Goal: Task Accomplishment & Management: Use online tool/utility

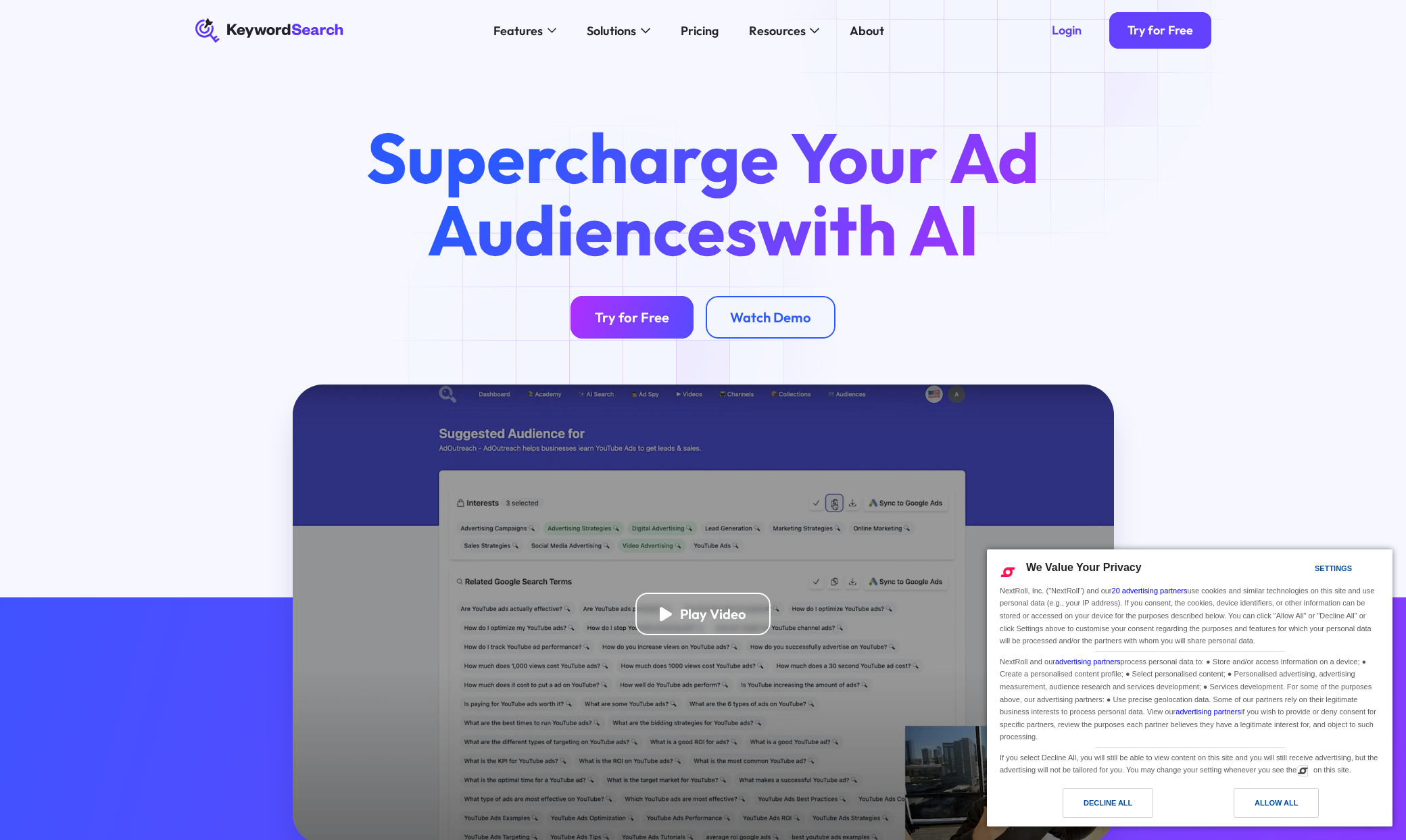
click at [612, 336] on link "Try for Free" at bounding box center [632, 317] width 123 height 43
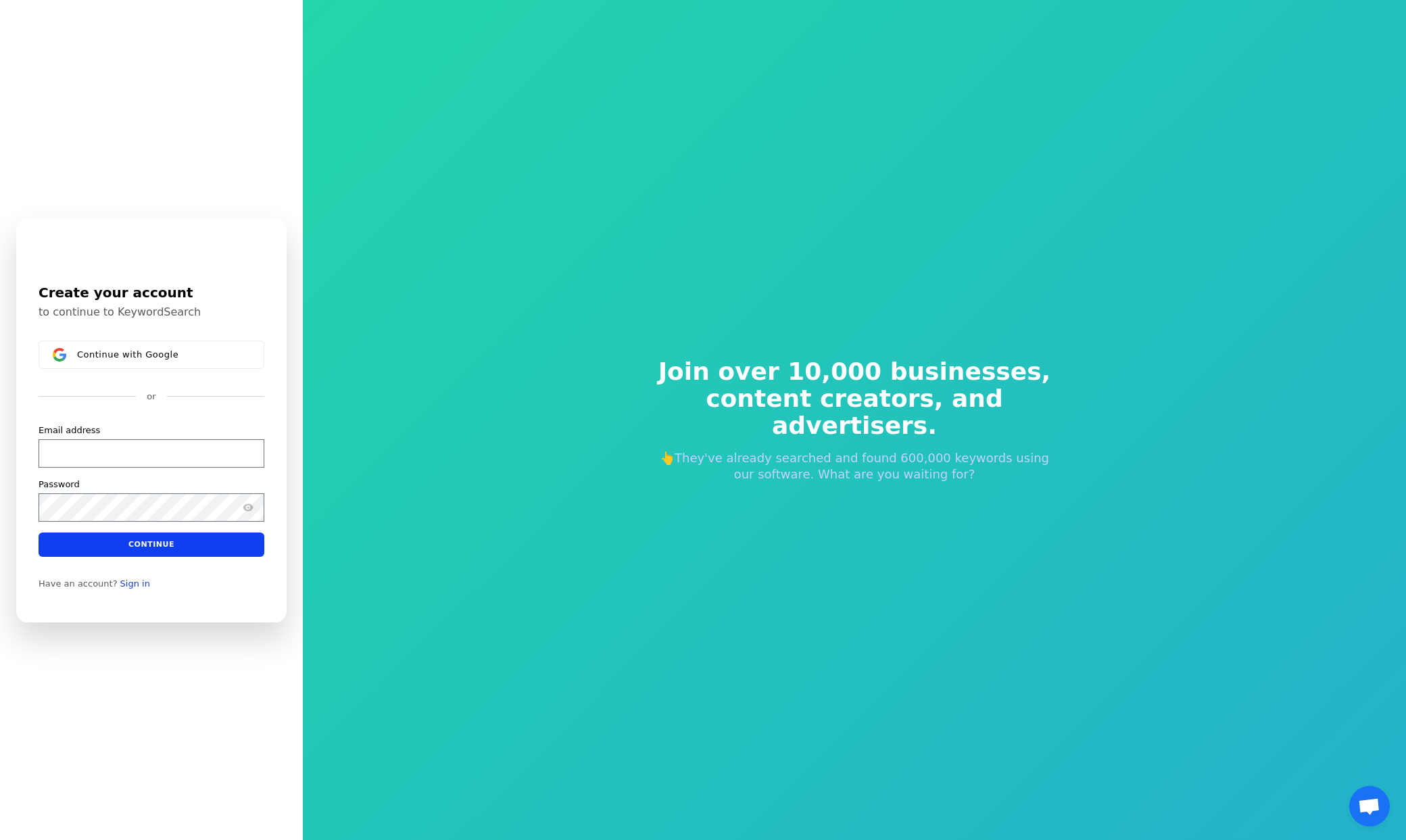
click at [700, 385] on span "Join over 10,000 businesses," at bounding box center [855, 372] width 411 height 27
click at [200, 363] on button "Continue with Google" at bounding box center [151, 355] width 226 height 28
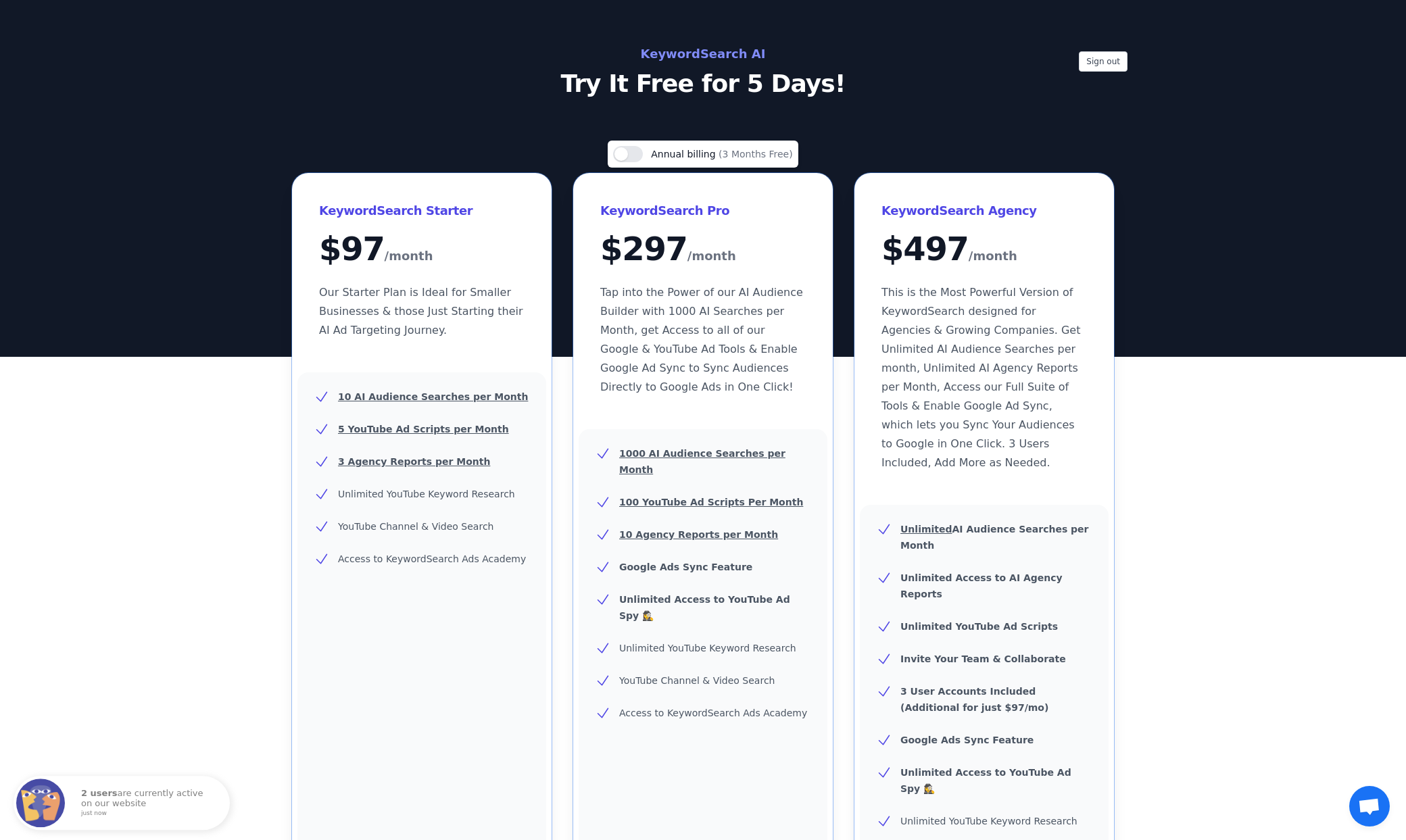
scroll to position [339, 0]
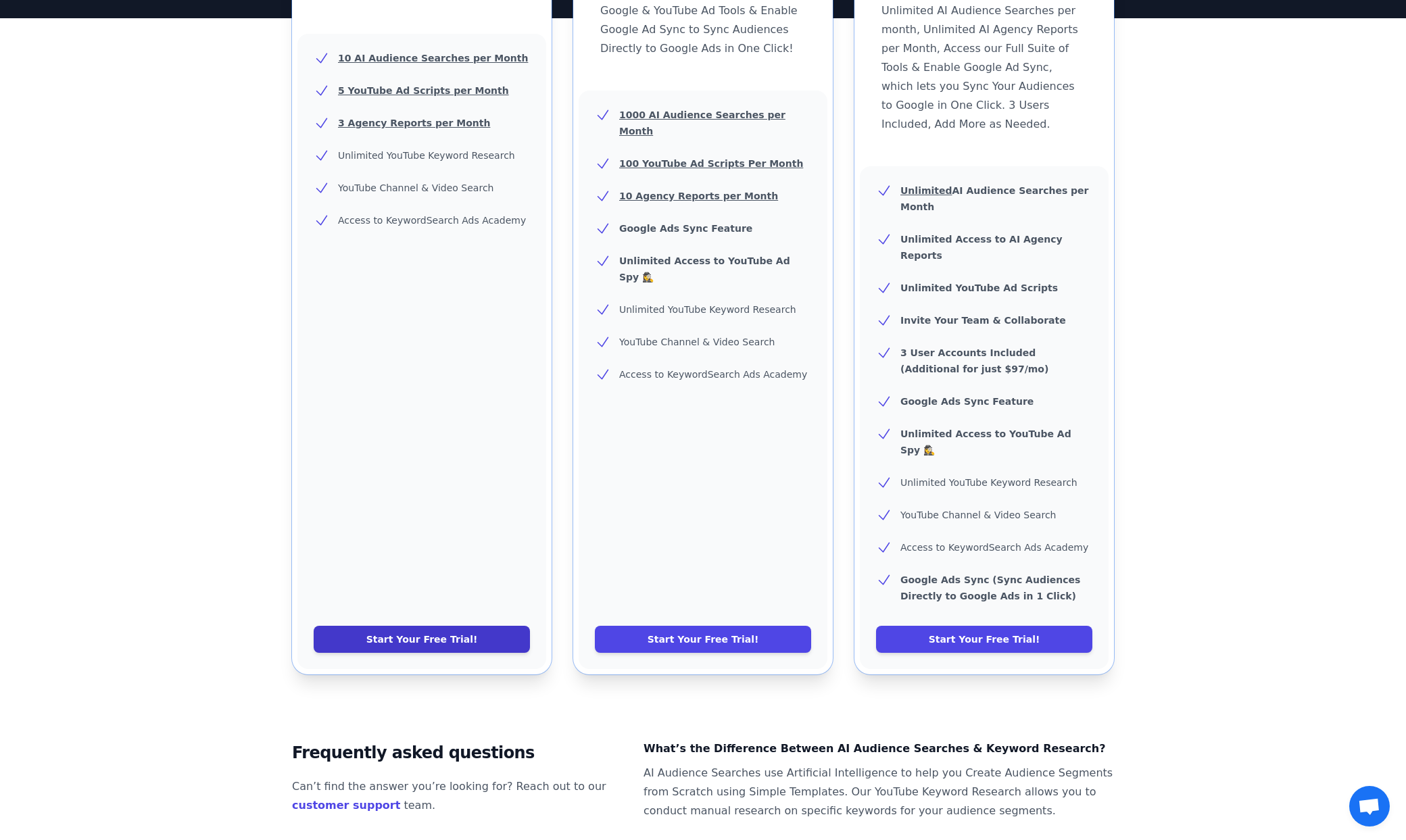
click at [477, 626] on link "Start Your Free Trial!" at bounding box center [422, 639] width 217 height 27
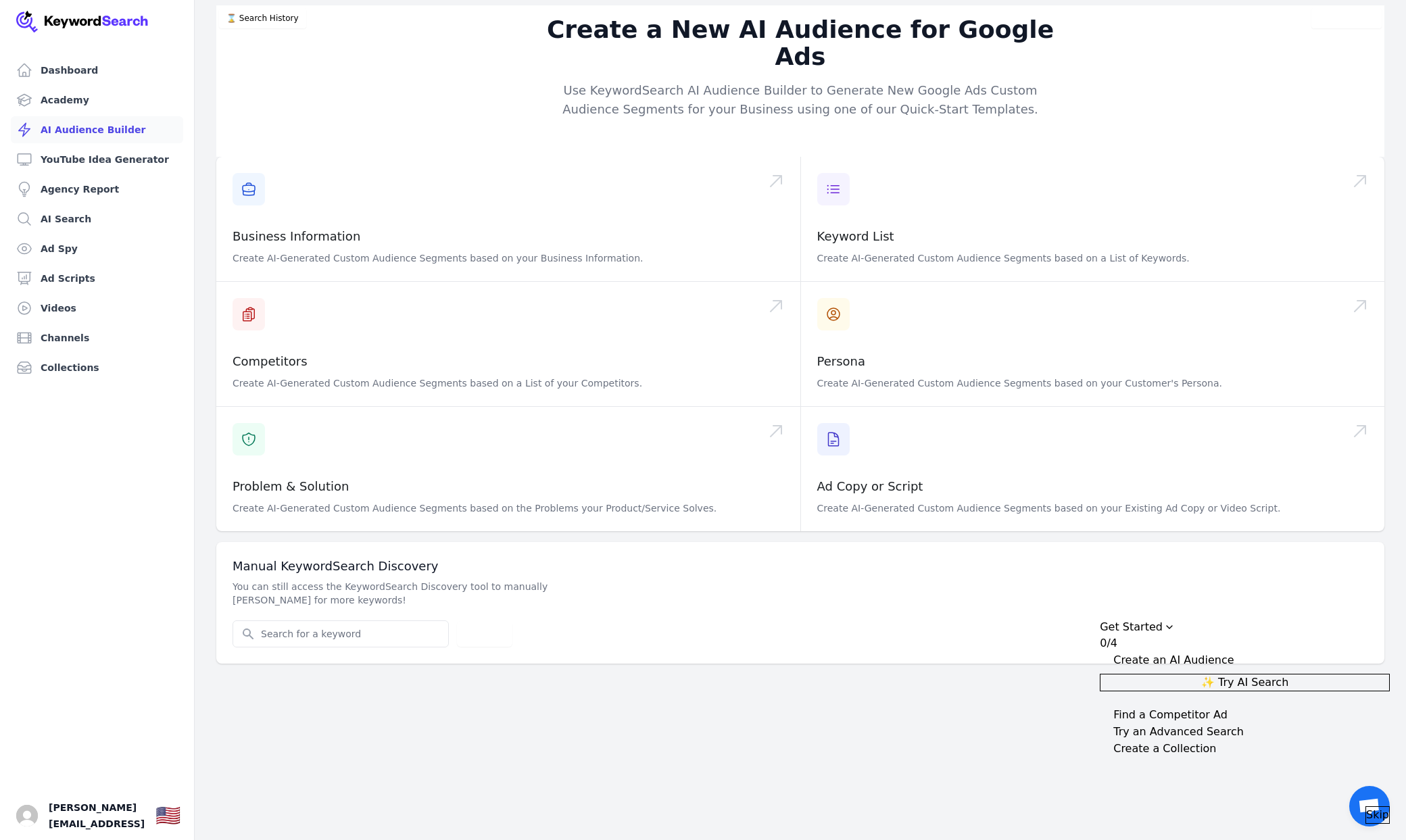
click at [1371, 824] on span "Open chat" at bounding box center [1370, 806] width 41 height 41
click at [1371, 815] on div "Skip" at bounding box center [1245, 815] width 290 height 18
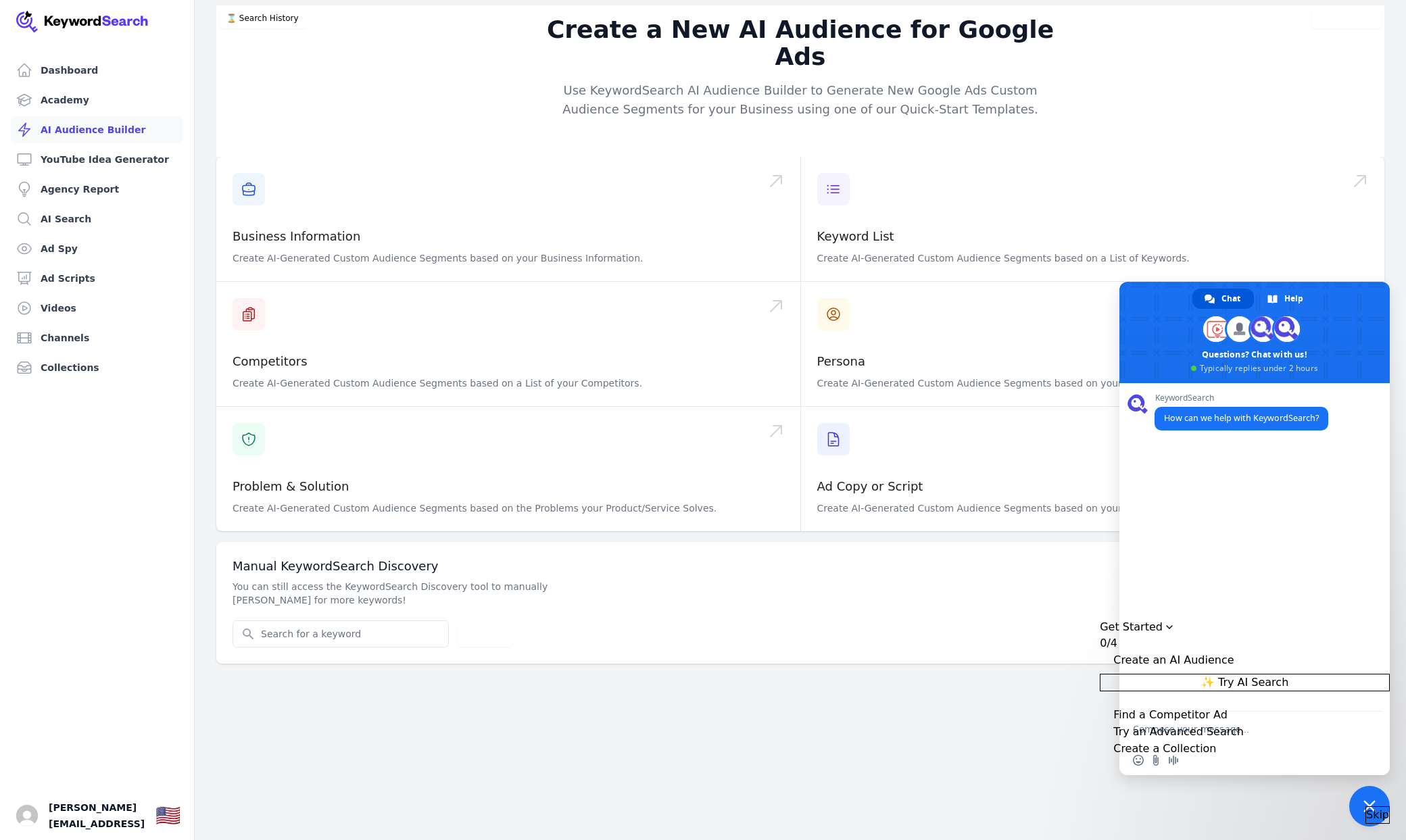
click at [1371, 810] on span "Skip" at bounding box center [1378, 815] width 23 height 16
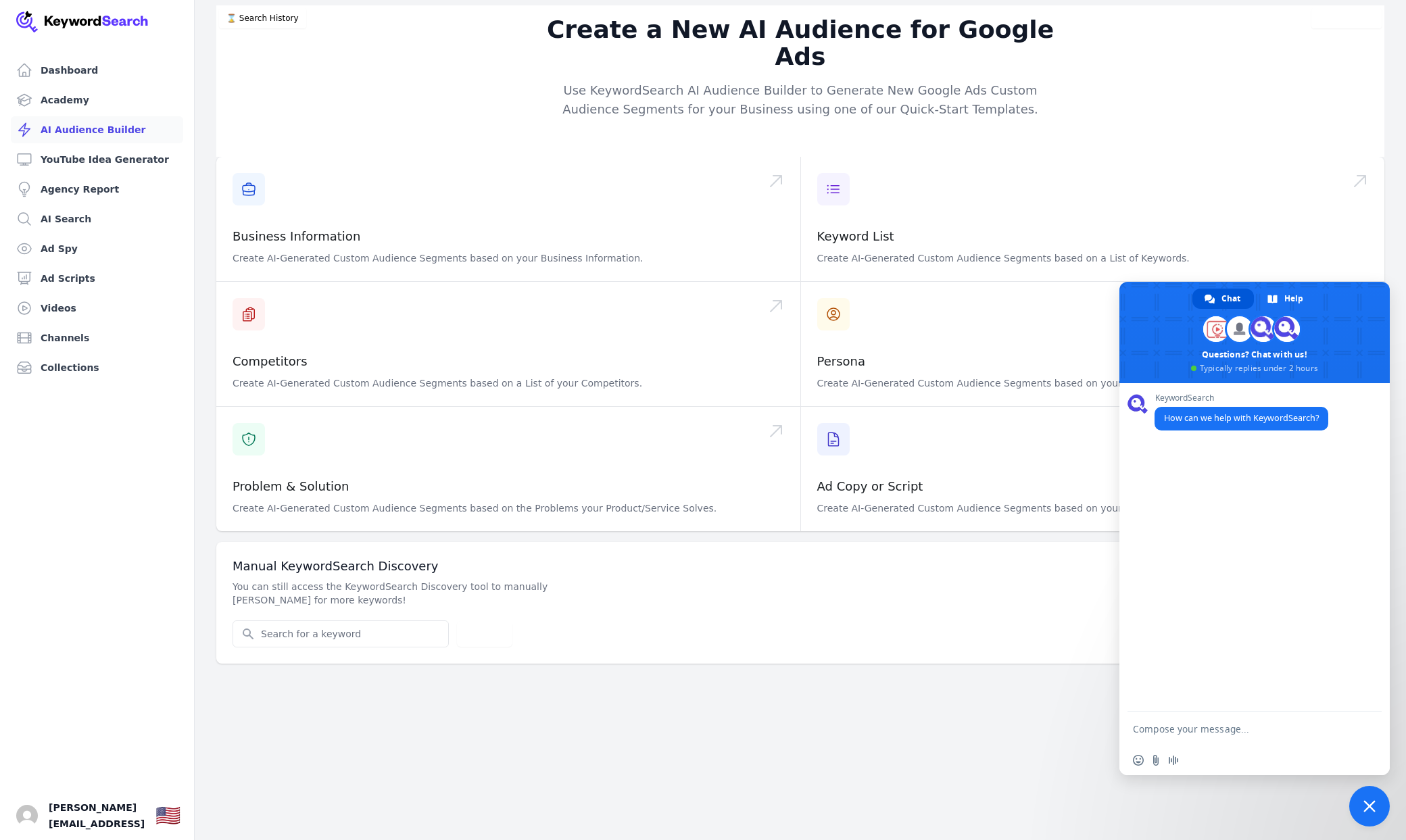
click at [1384, 809] on span "Close chat" at bounding box center [1370, 806] width 41 height 41
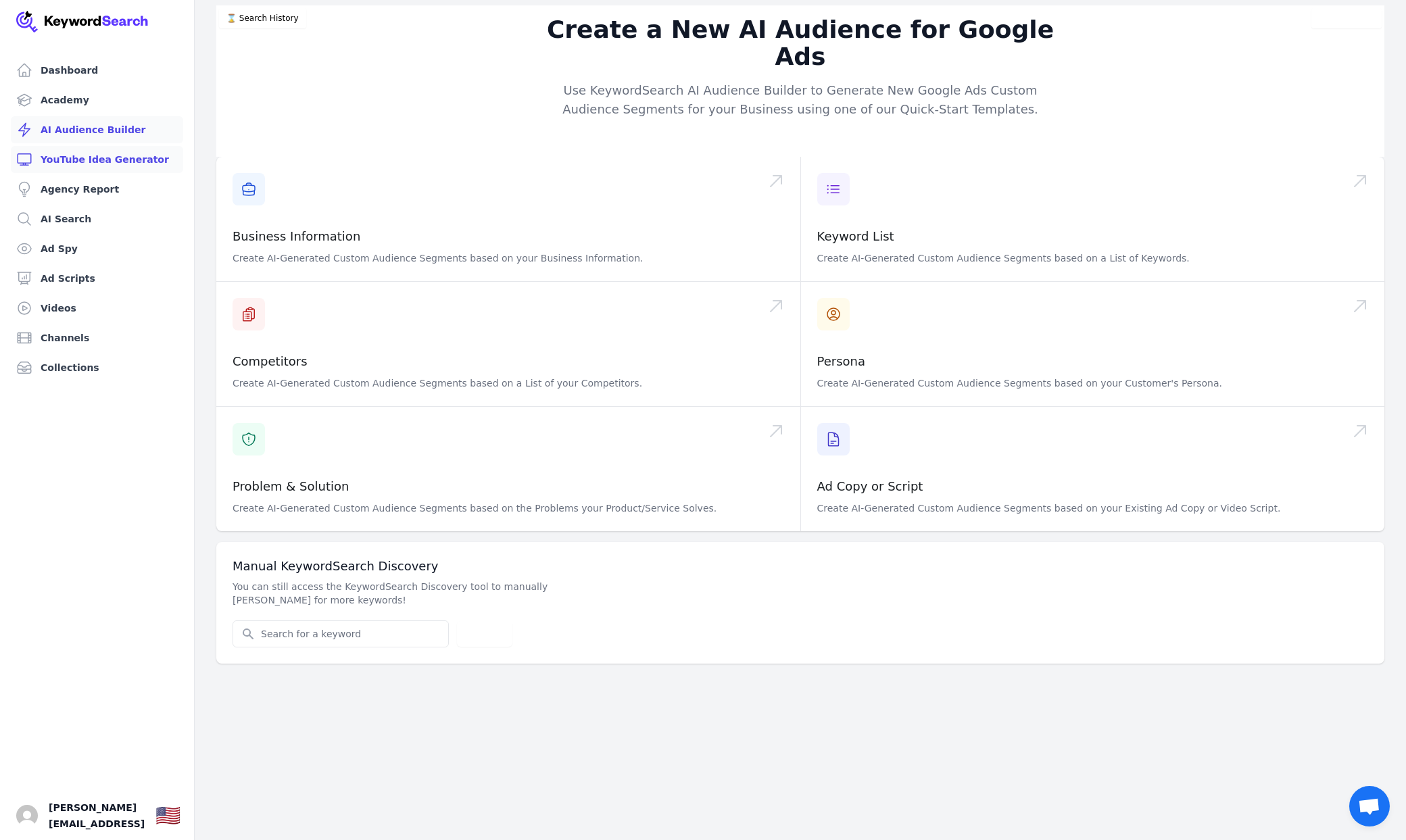
click at [104, 159] on link "YouTube Idea Generator" at bounding box center [96, 160] width 173 height 27
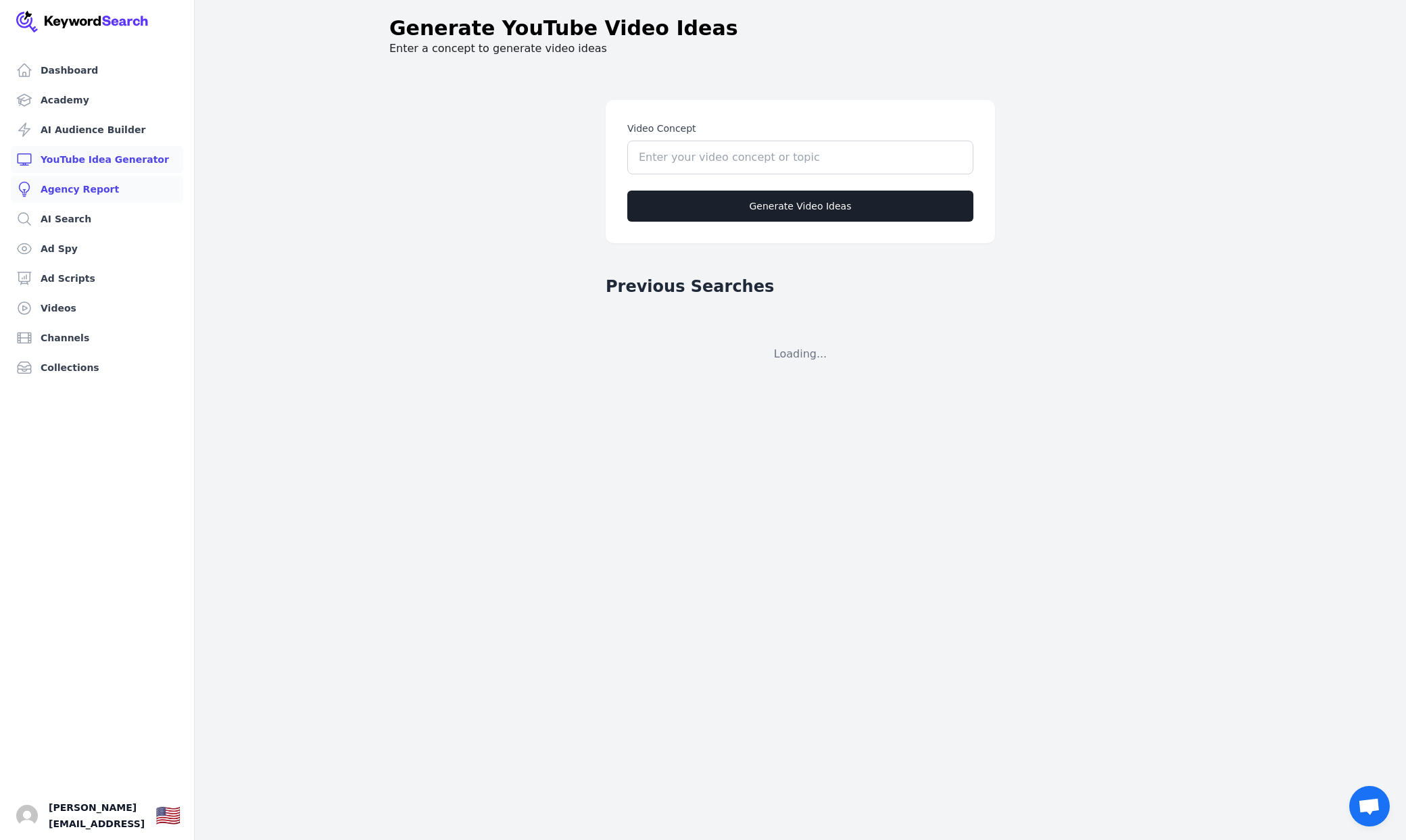
click at [107, 182] on link "Agency Report" at bounding box center [96, 189] width 173 height 27
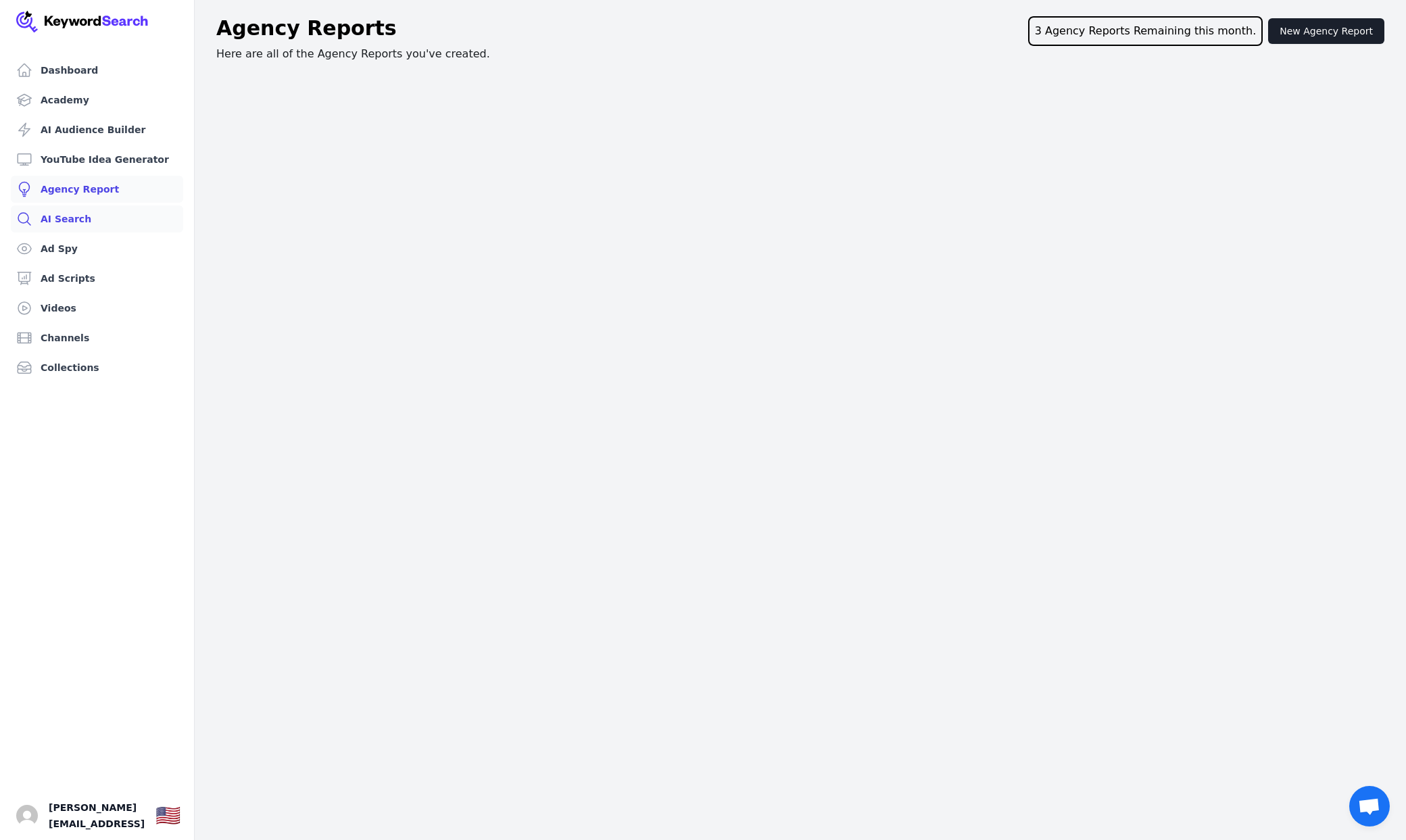
click at [105, 217] on link "AI Search" at bounding box center [96, 219] width 173 height 27
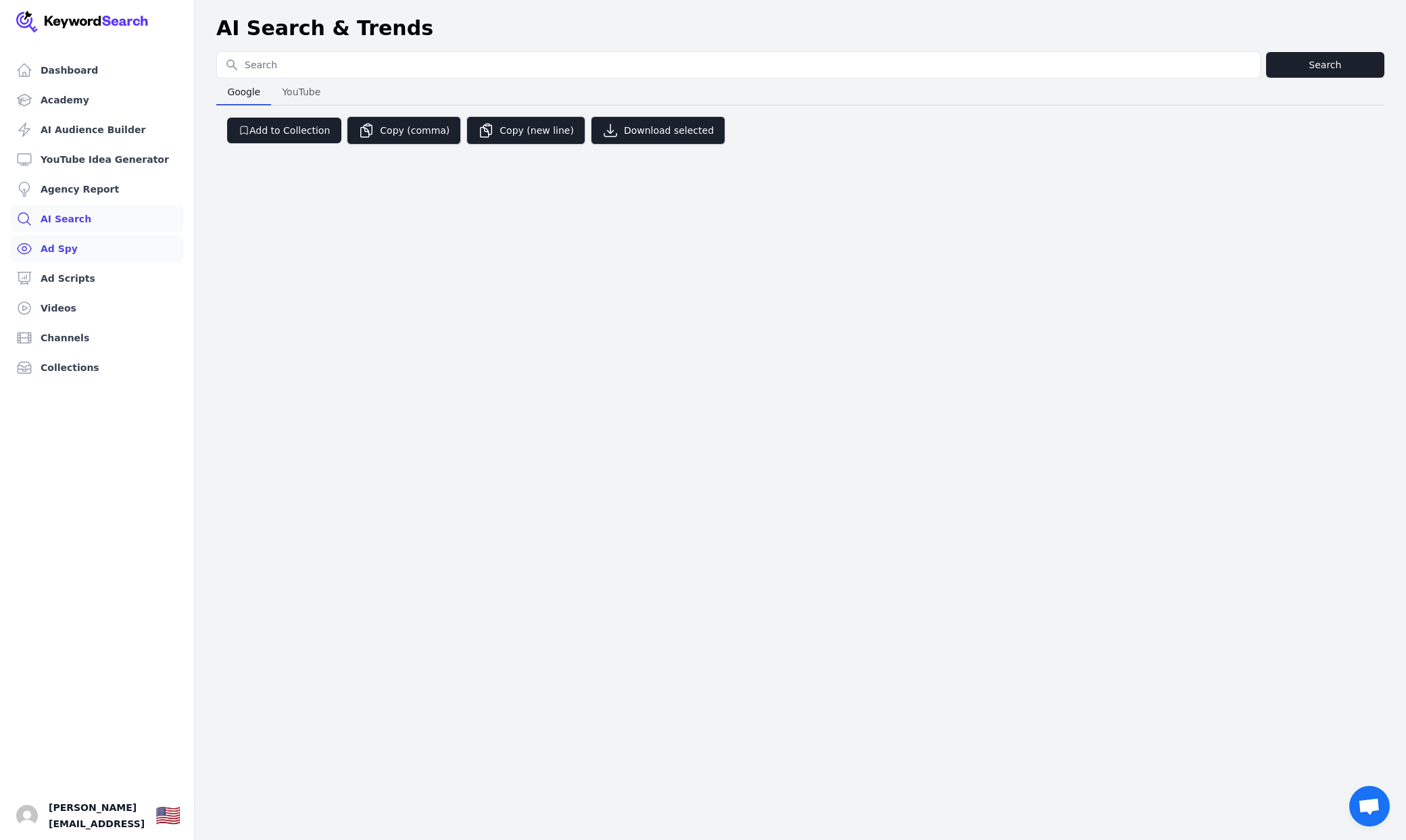
click at [105, 250] on link "Ad Spy" at bounding box center [96, 249] width 173 height 27
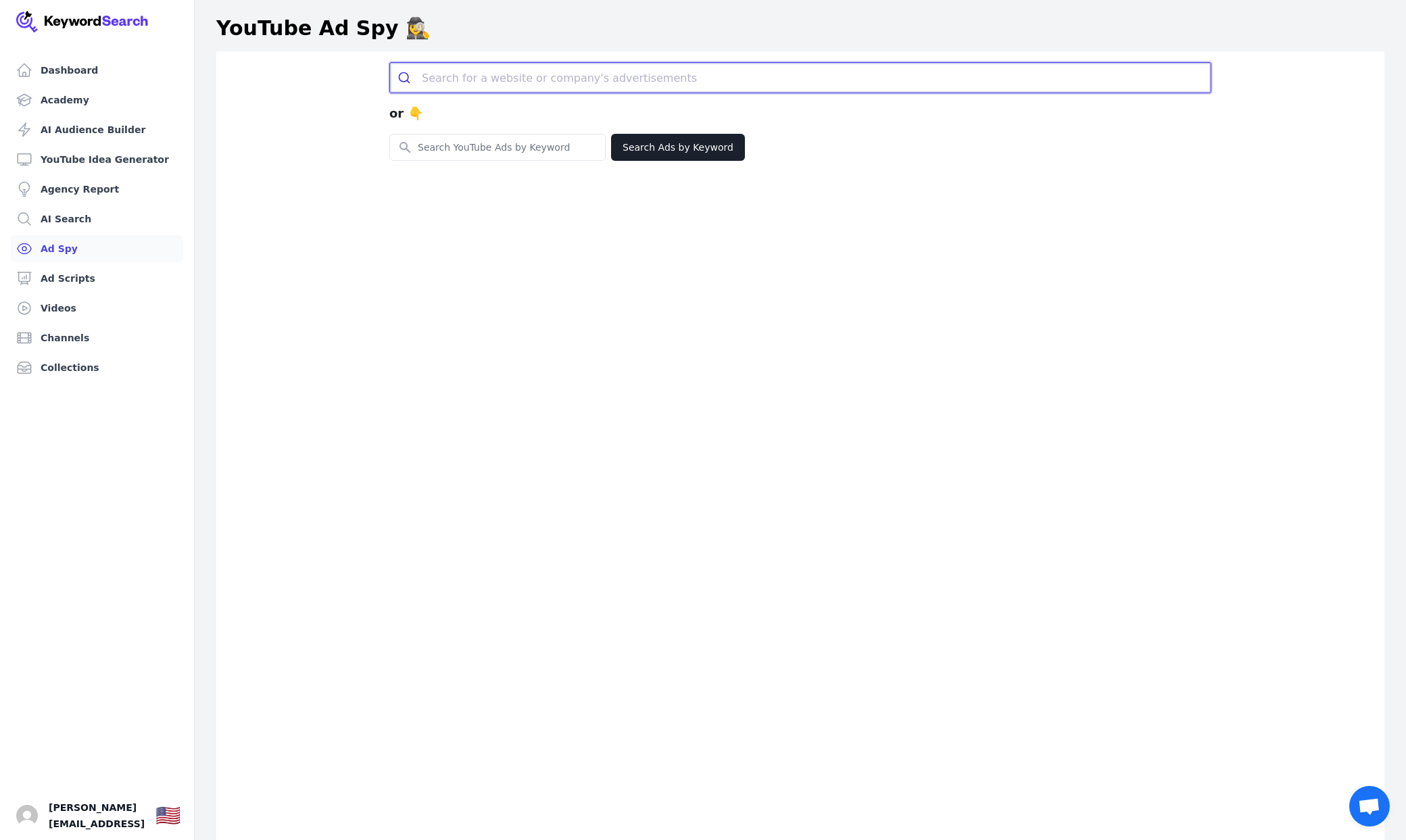
click at [546, 78] on input "search" at bounding box center [816, 77] width 789 height 30
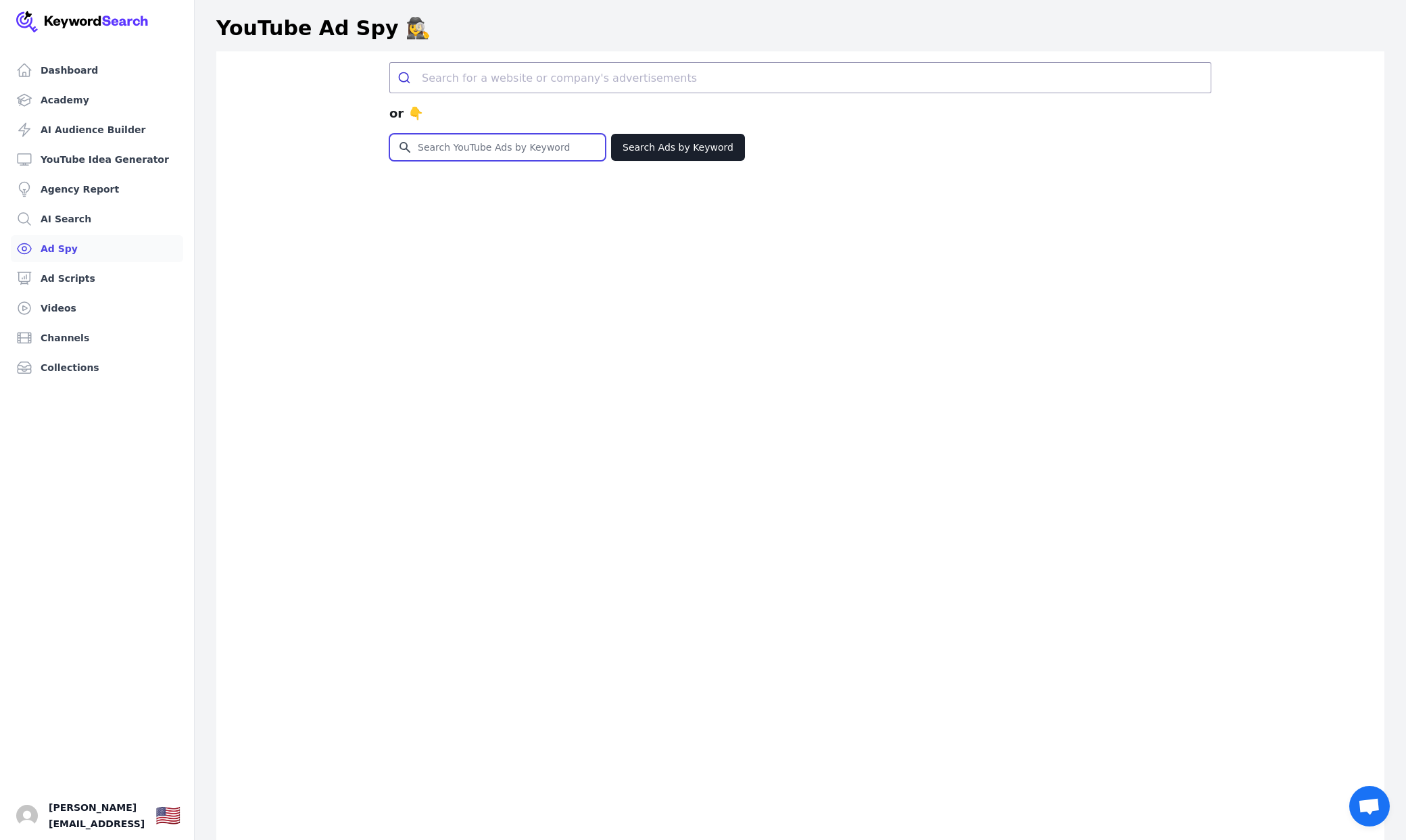
click at [490, 136] on input "Search for YouTube Keywords" at bounding box center [498, 148] width 215 height 26
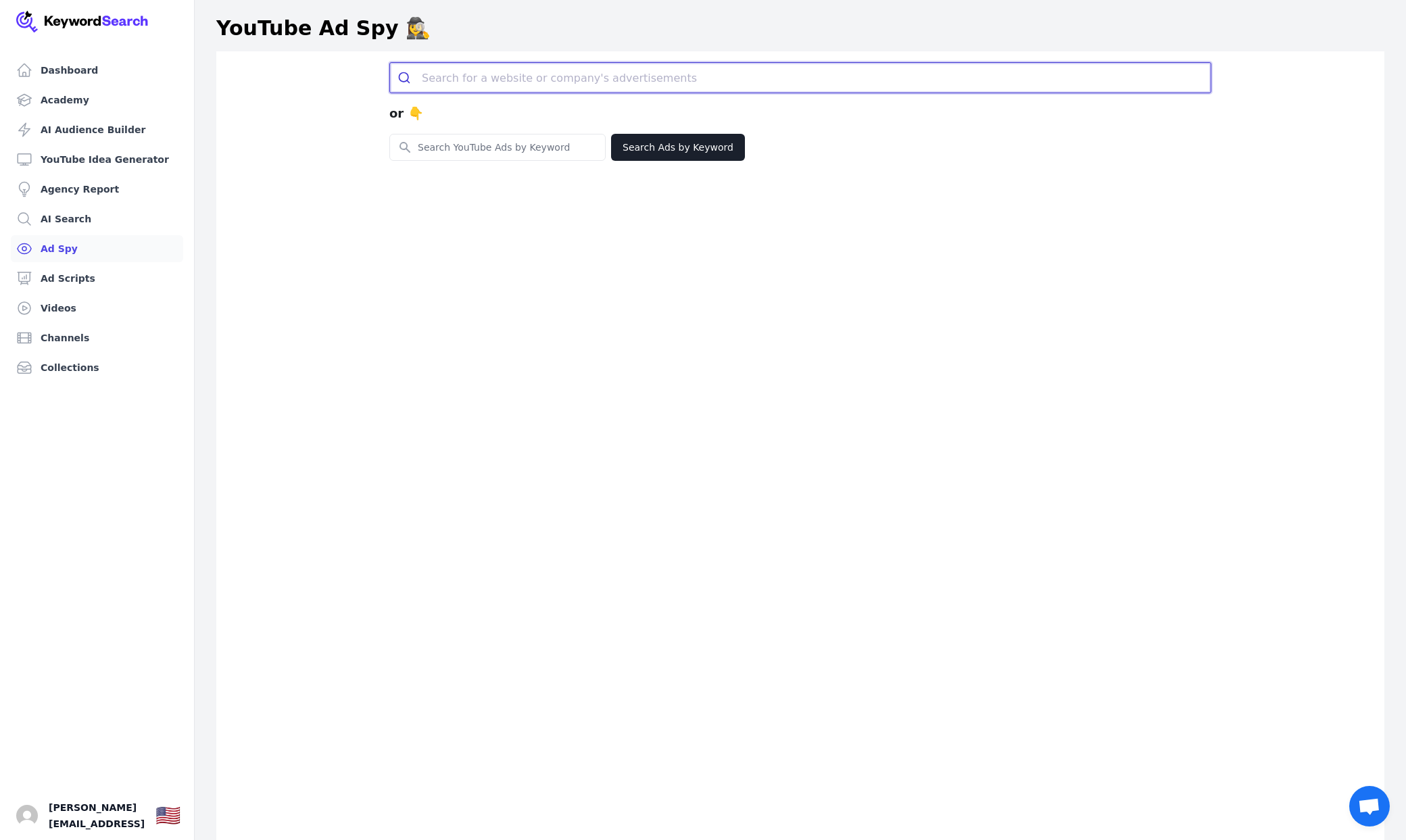
click at [458, 75] on input "search" at bounding box center [816, 77] width 789 height 30
type input "my"
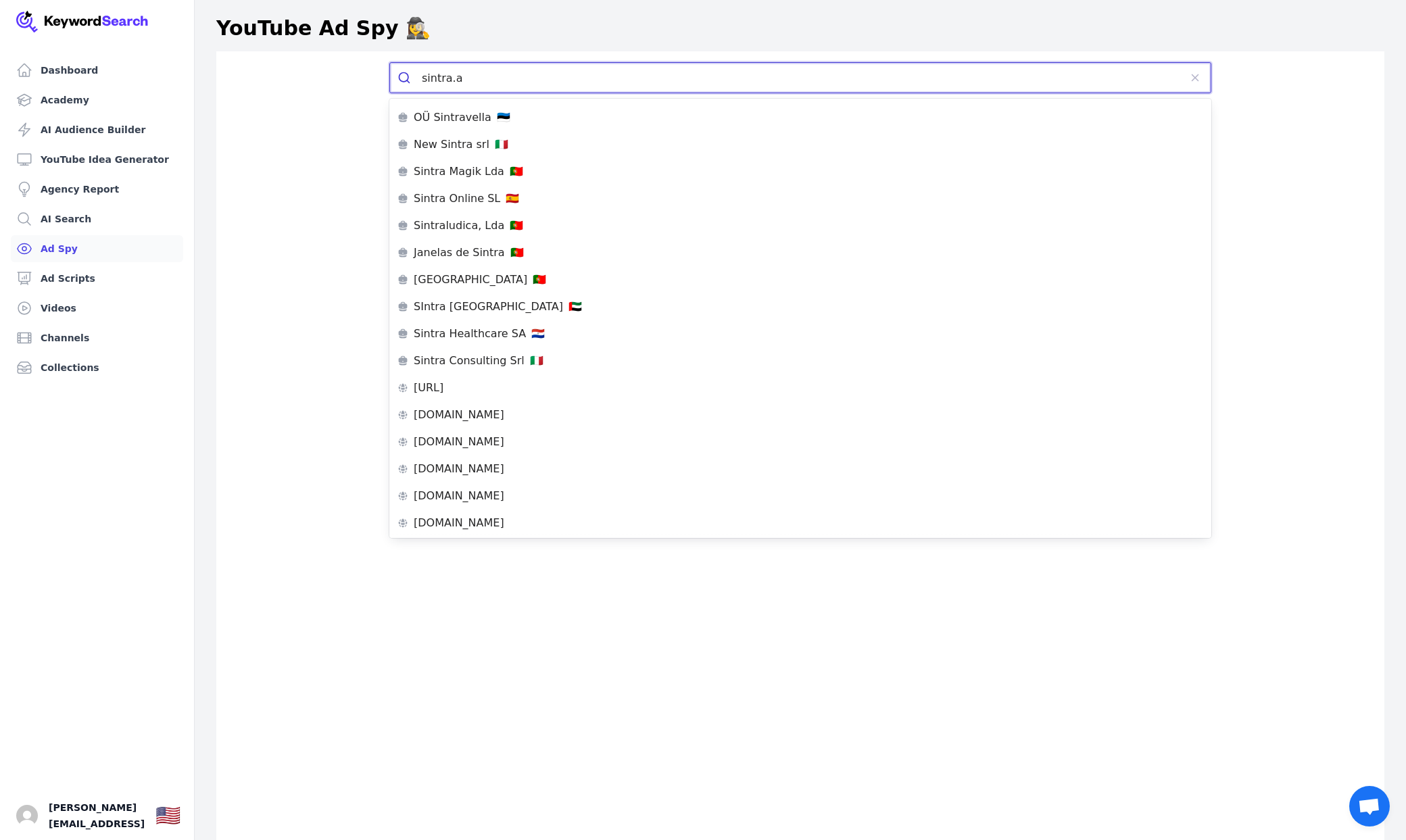
type input "sintra.ai"
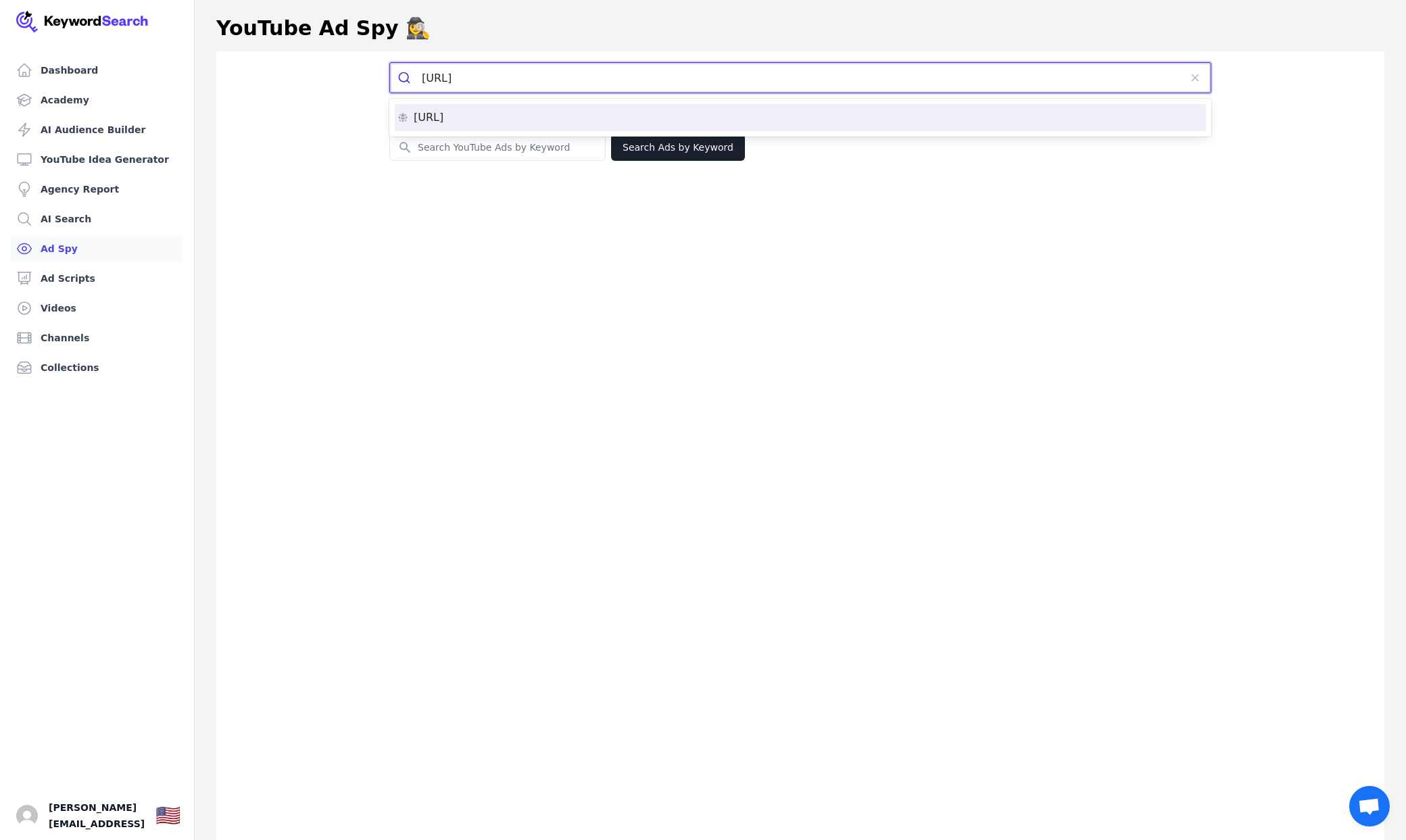
click at [490, 116] on div "sintra.ai" at bounding box center [800, 117] width 806 height 10
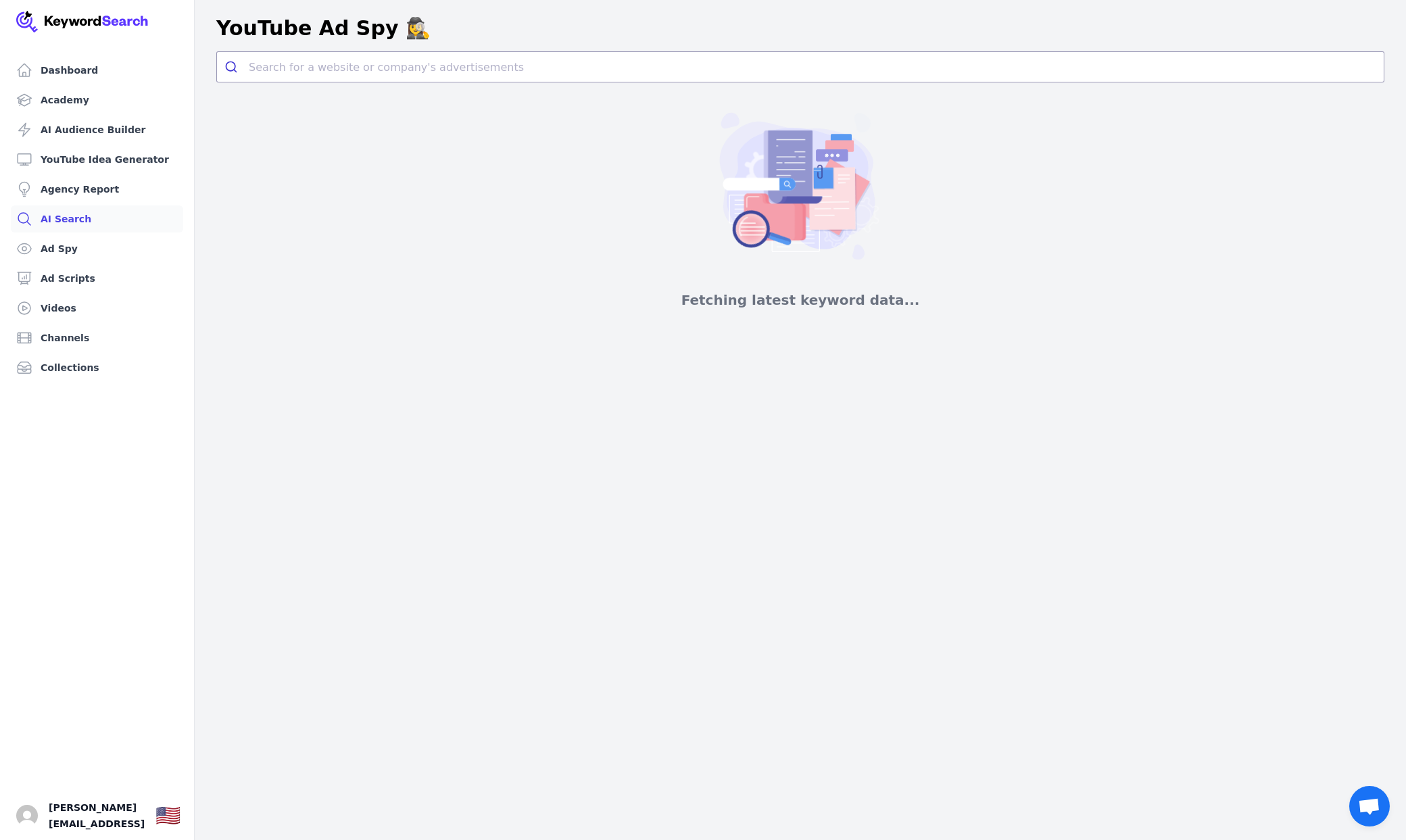
click at [93, 221] on link "AI Search" at bounding box center [96, 219] width 173 height 27
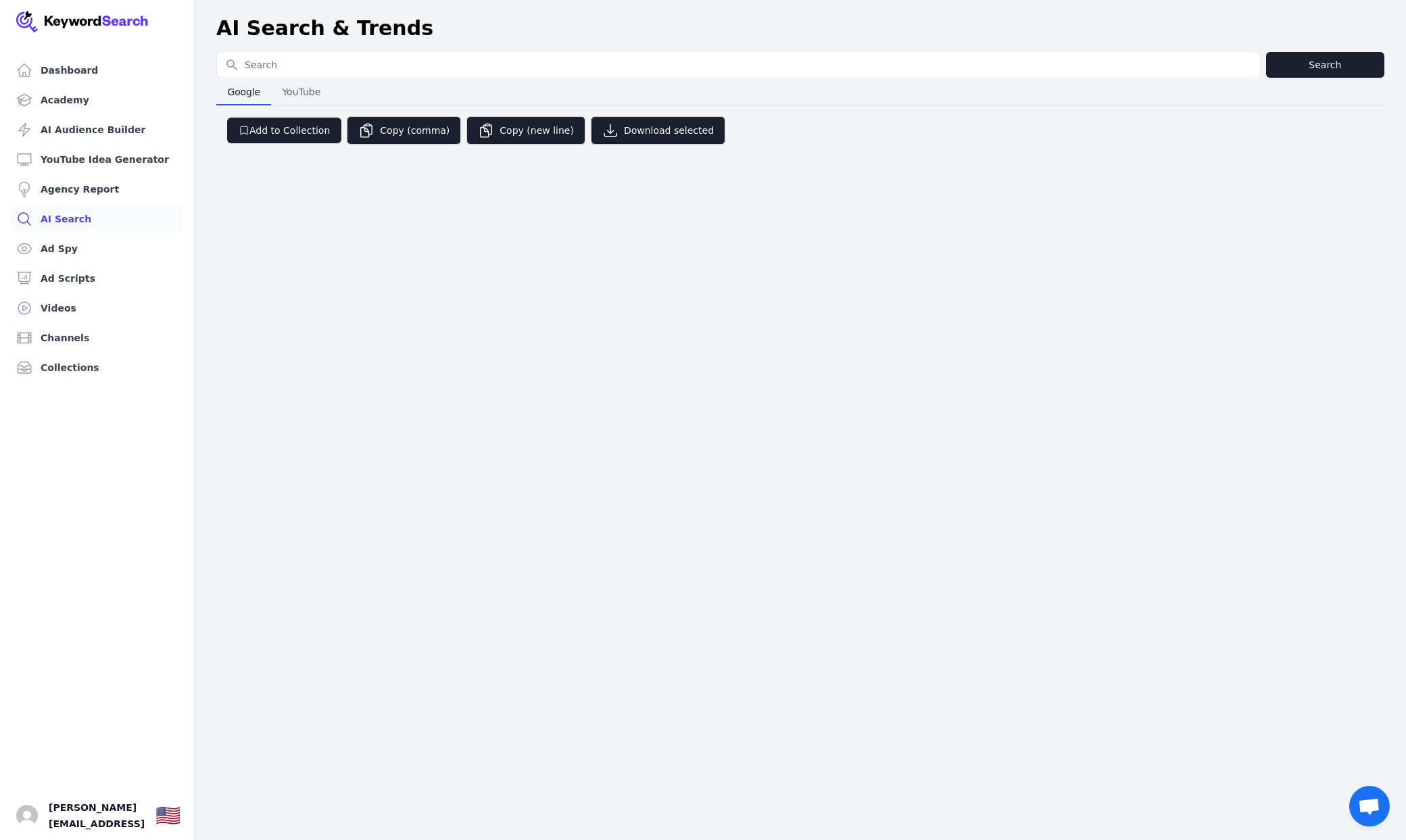
click at [347, 71] on input "Search for YouTube Keywords" at bounding box center [738, 65] width 1043 height 26
click at [219, 448] on div "Dashboard Academy AI Audience Builder YouTube Idea Generator Agency Report AI S…" at bounding box center [703, 420] width 1406 height 840
click at [96, 79] on link "Dashboard" at bounding box center [96, 71] width 173 height 27
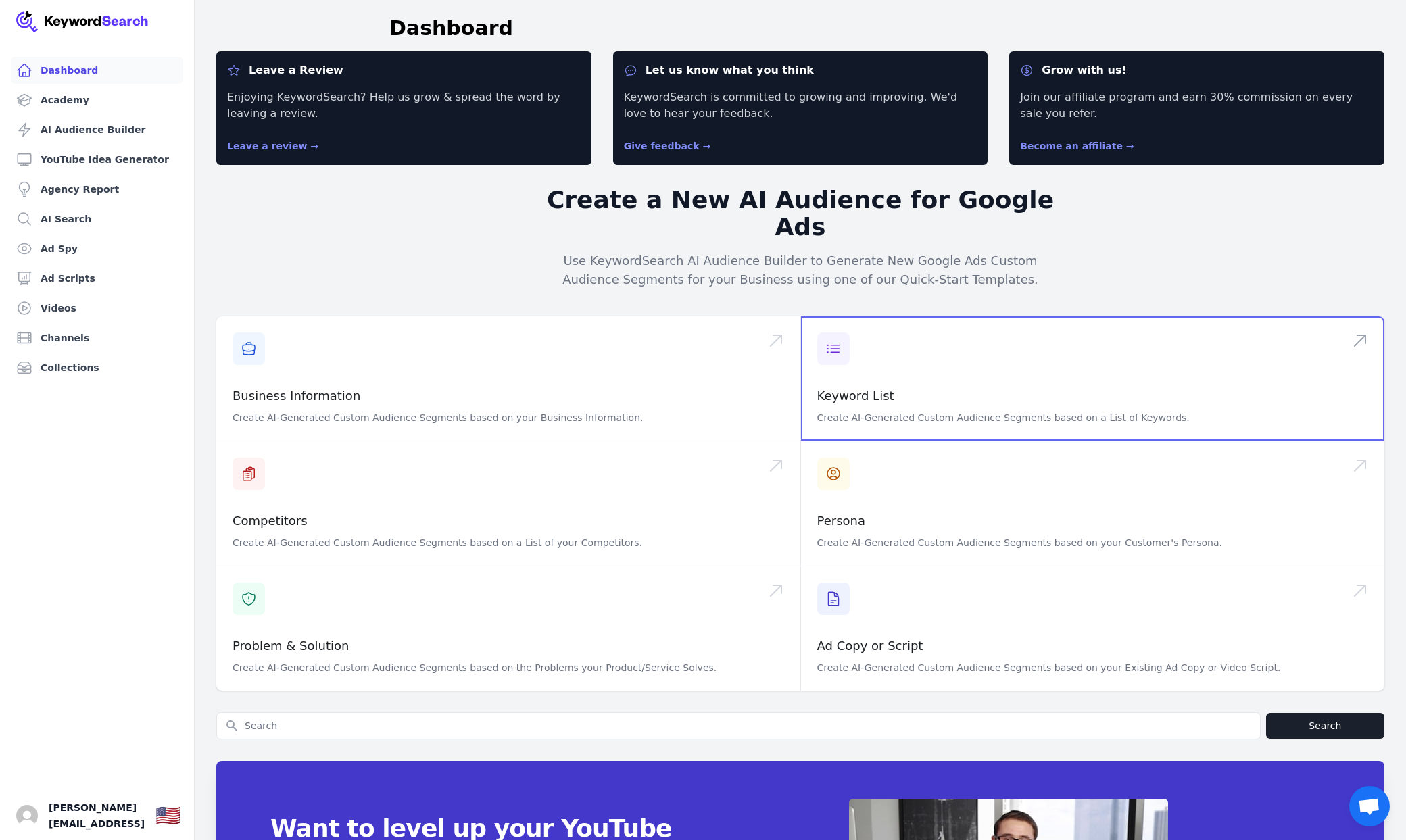
click at [953, 316] on span at bounding box center [1093, 378] width 584 height 124
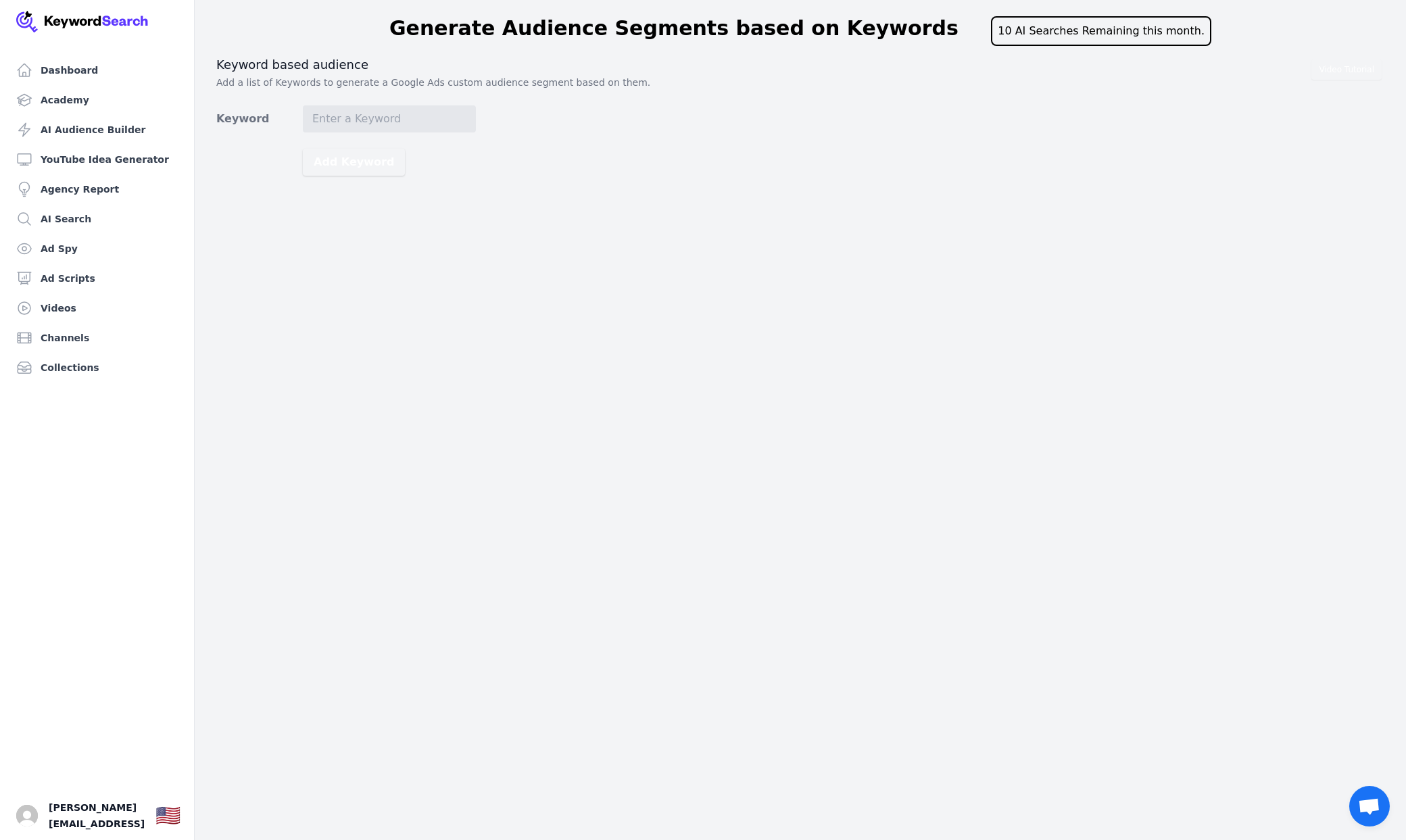
drag, startPoint x: 359, startPoint y: 160, endPoint x: 505, endPoint y: 132, distance: 148.7
click at [505, 132] on div "Video Tutorial Keyword based audience Add a list of Keywords to generate a Goog…" at bounding box center [801, 116] width 1168 height 119
click at [364, 119] on input "Keyword" at bounding box center [389, 119] width 173 height 27
paste input "restaurant social media ideas"
type input "restaurant social media ideas"
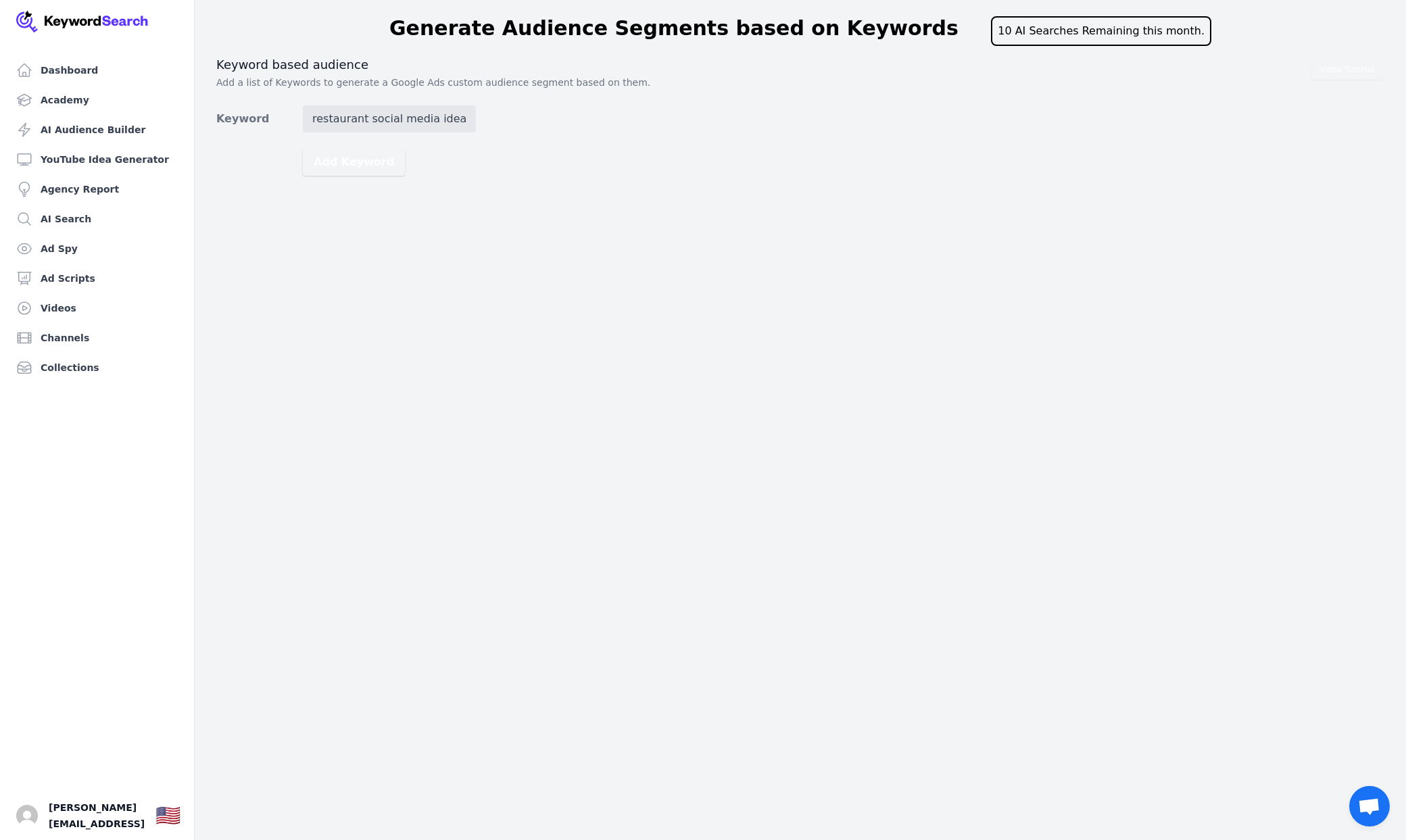
click at [387, 377] on div "Dashboard Academy AI Audience Builder YouTube Idea Generator Agency Report AI S…" at bounding box center [703, 420] width 1406 height 840
click at [375, 156] on button "Add Keyword" at bounding box center [353, 162] width 102 height 27
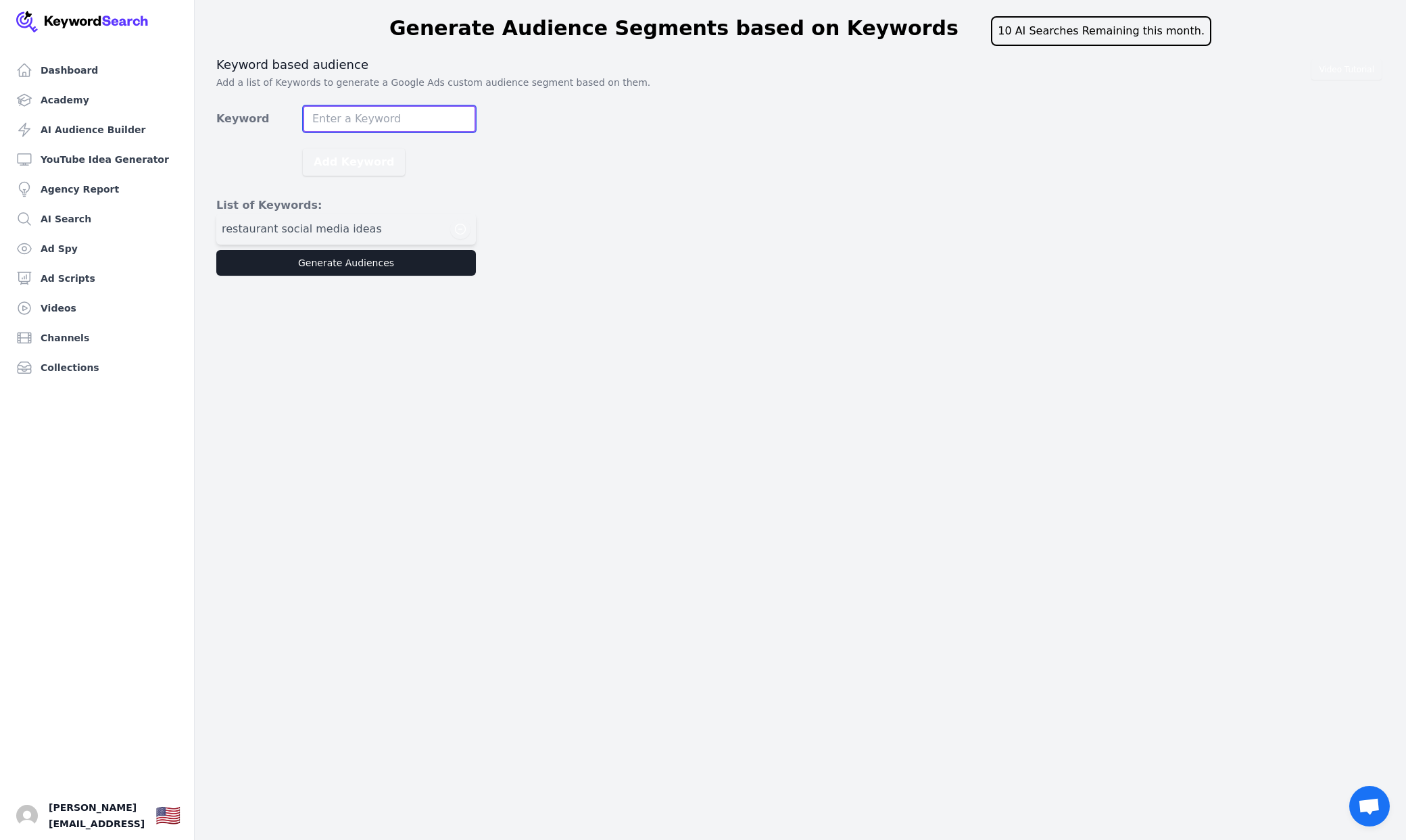
click at [392, 122] on input "Keyword" at bounding box center [389, 119] width 173 height 27
paste input "best social media tool for restaurants"
type input "best social media tool for restaurants"
click at [370, 270] on button "Generate Audiences" at bounding box center [347, 263] width 260 height 26
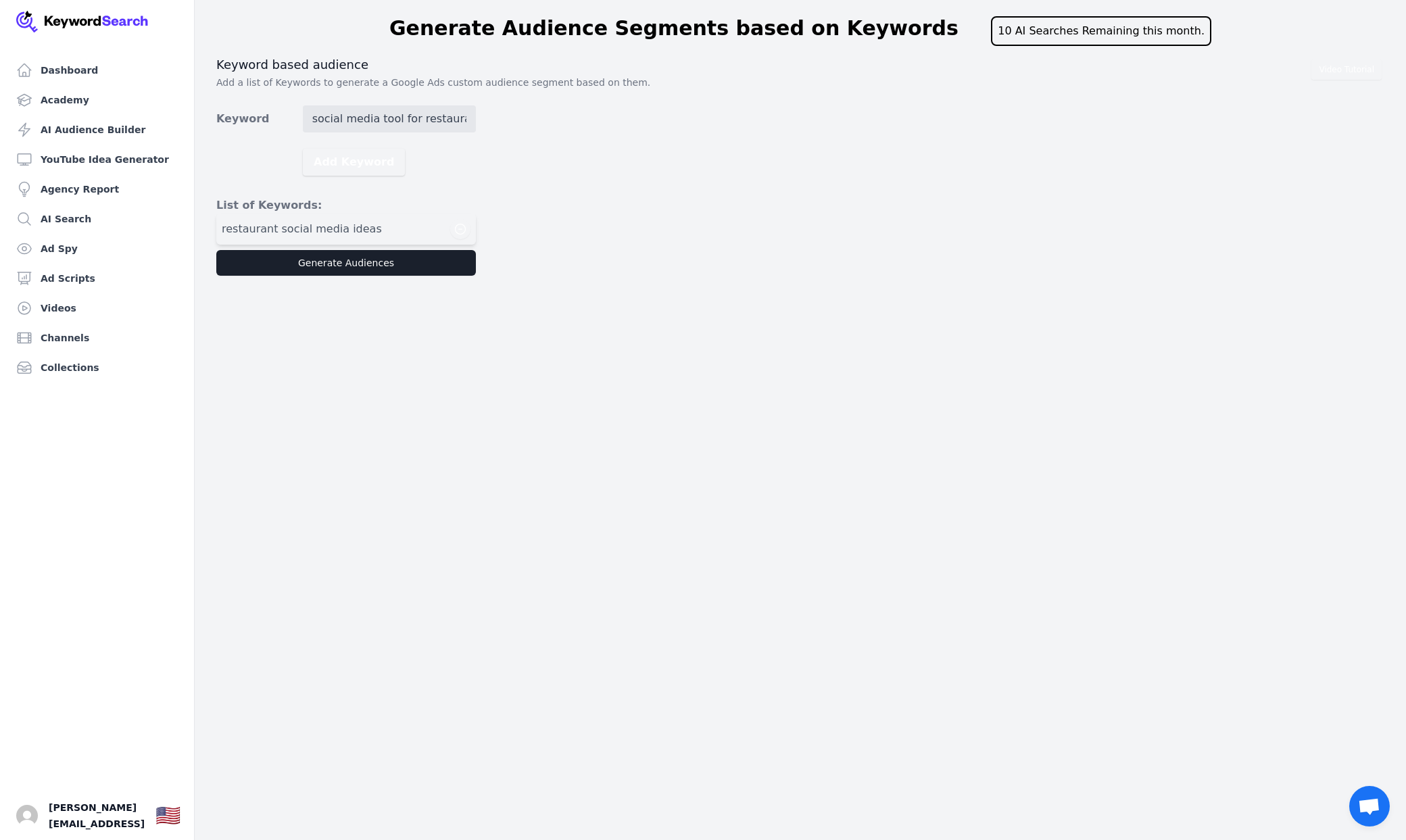
scroll to position [0, 0]
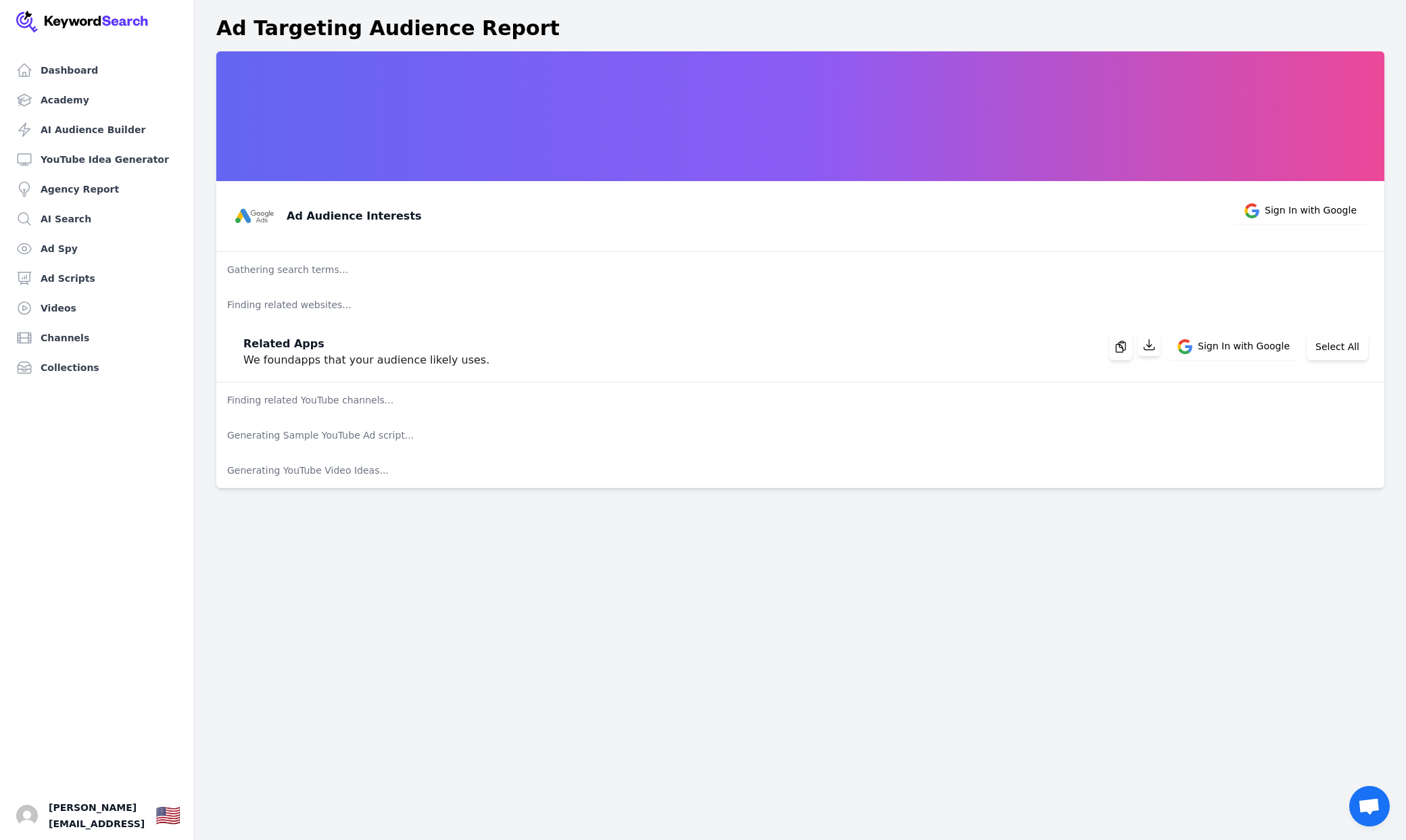
click at [381, 225] on div "Ad Audience Interests" at bounding box center [327, 217] width 189 height 43
copy div "Ad Audience Interests"
click at [353, 363] on p "We found apps that your audience likely uses." at bounding box center [366, 360] width 246 height 16
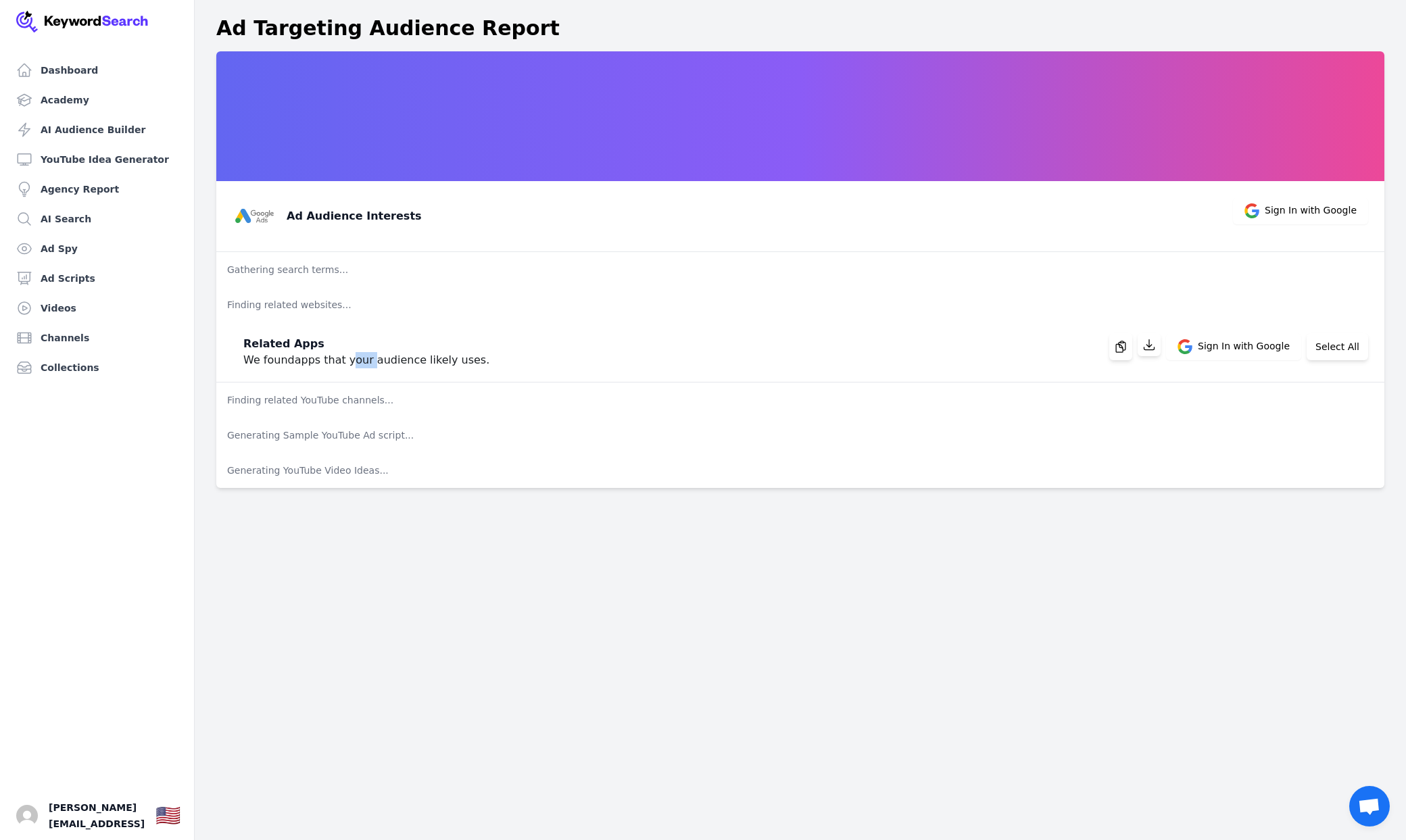
click at [353, 363] on p "We found apps that your audience likely uses." at bounding box center [366, 360] width 246 height 16
click at [365, 363] on p "We found apps that your audience likely uses." at bounding box center [366, 360] width 246 height 16
click at [1202, 348] on span "Sign In with Google" at bounding box center [1233, 347] width 136 height 27
click at [1315, 197] on span "Sign In with Google" at bounding box center [1301, 211] width 136 height 27
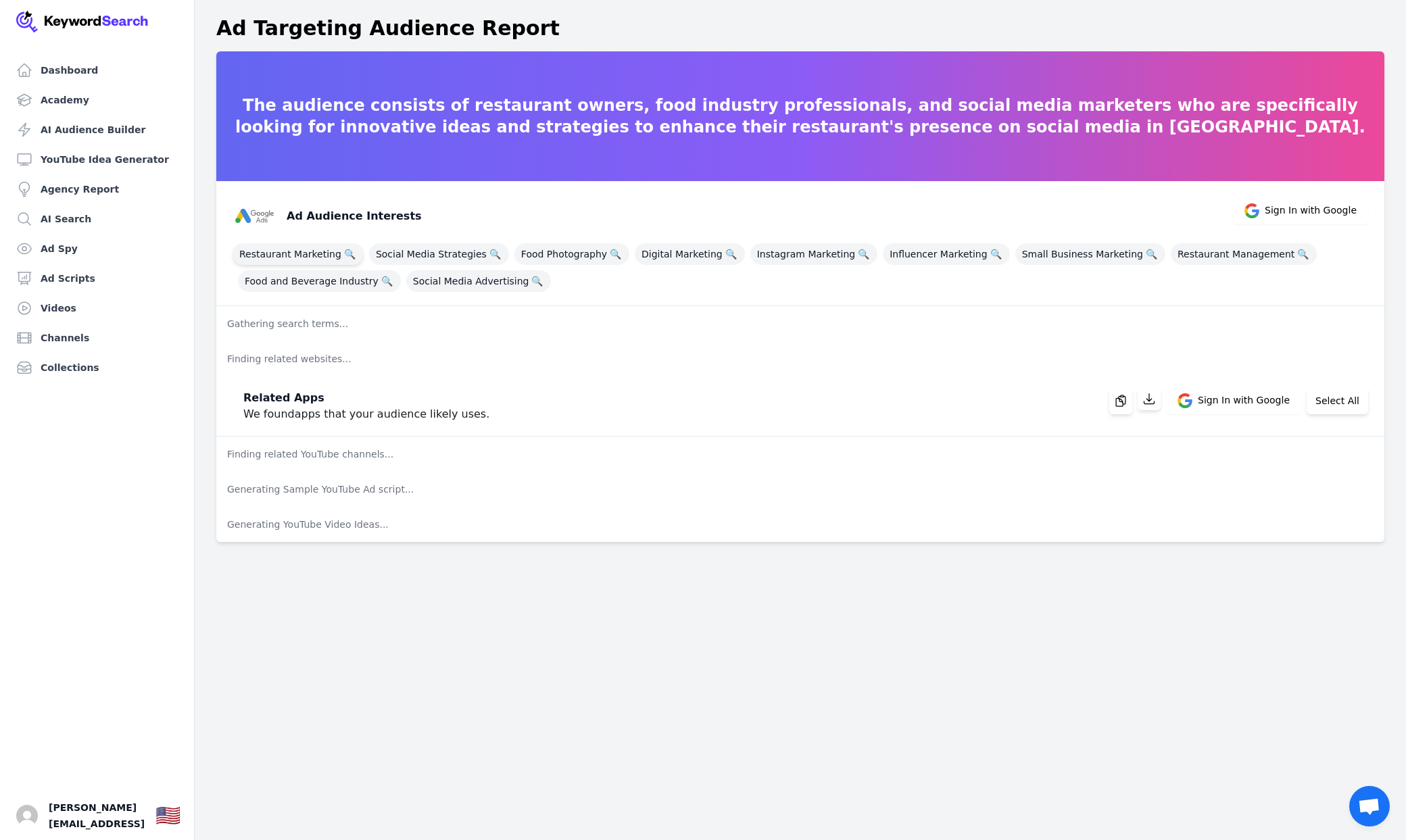
click at [324, 256] on span "Restaurant Marketing 🔍" at bounding box center [298, 254] width 131 height 22
